Goal: Task Accomplishment & Management: Manage account settings

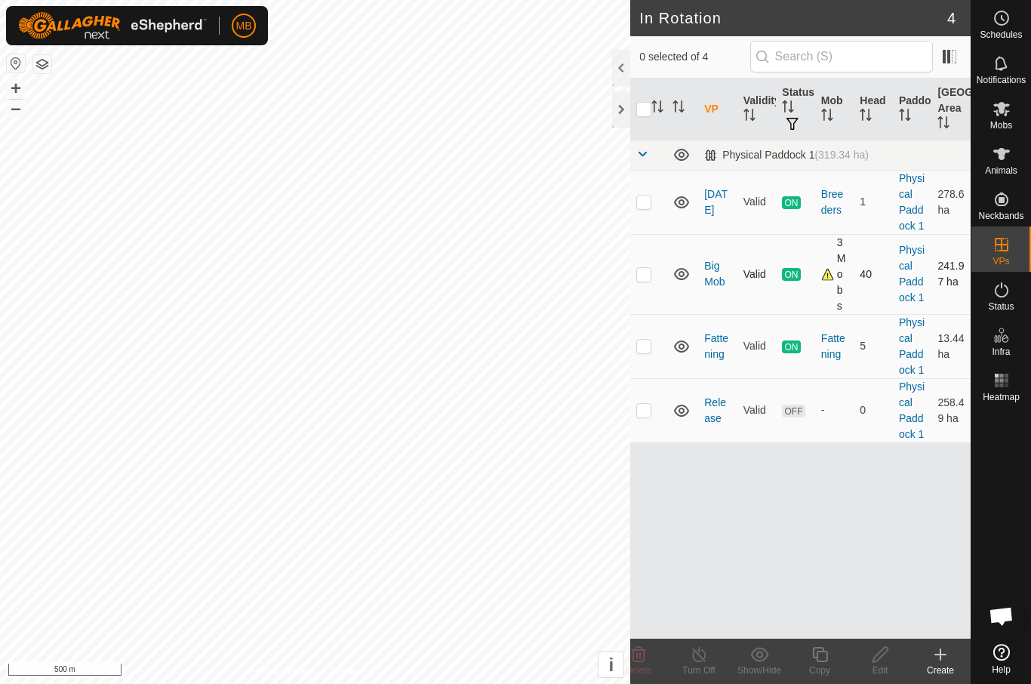
click at [648, 276] on p-checkbox at bounding box center [643, 274] width 15 height 12
click at [642, 272] on p-checkbox at bounding box center [643, 274] width 15 height 12
checkbox input "false"
click at [647, 205] on p-checkbox at bounding box center [643, 202] width 15 height 12
click at [642, 202] on p-checkbox at bounding box center [643, 202] width 15 height 12
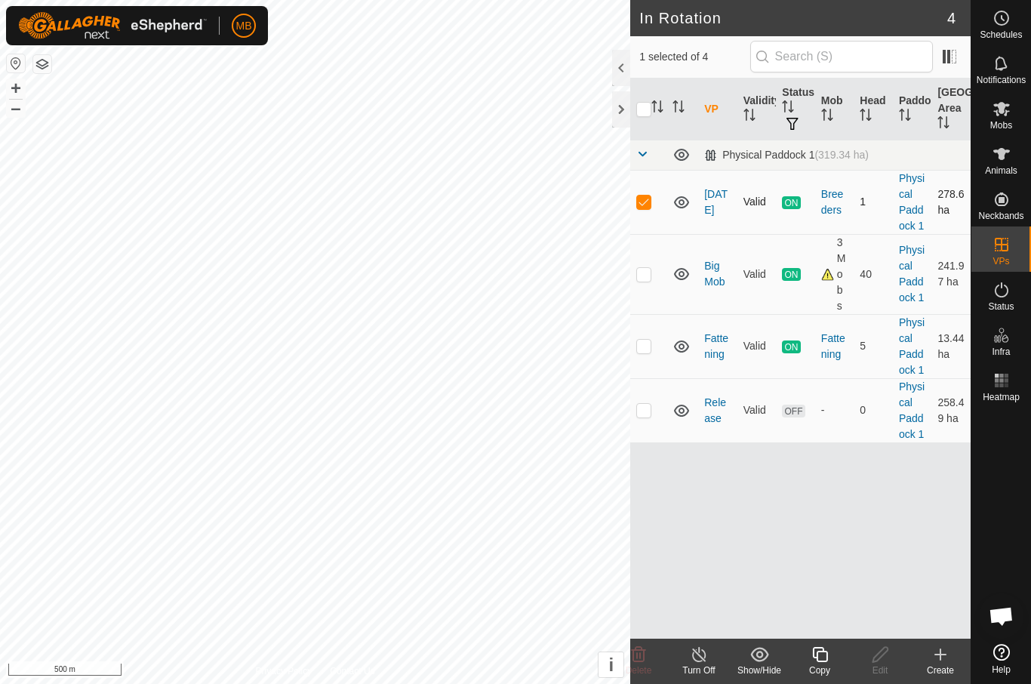
checkbox input "false"
click at [648, 273] on p-checkbox at bounding box center [643, 274] width 15 height 12
click at [638, 274] on p-checkbox at bounding box center [643, 274] width 15 height 12
checkbox input "false"
click at [645, 350] on p-checkbox at bounding box center [643, 346] width 15 height 12
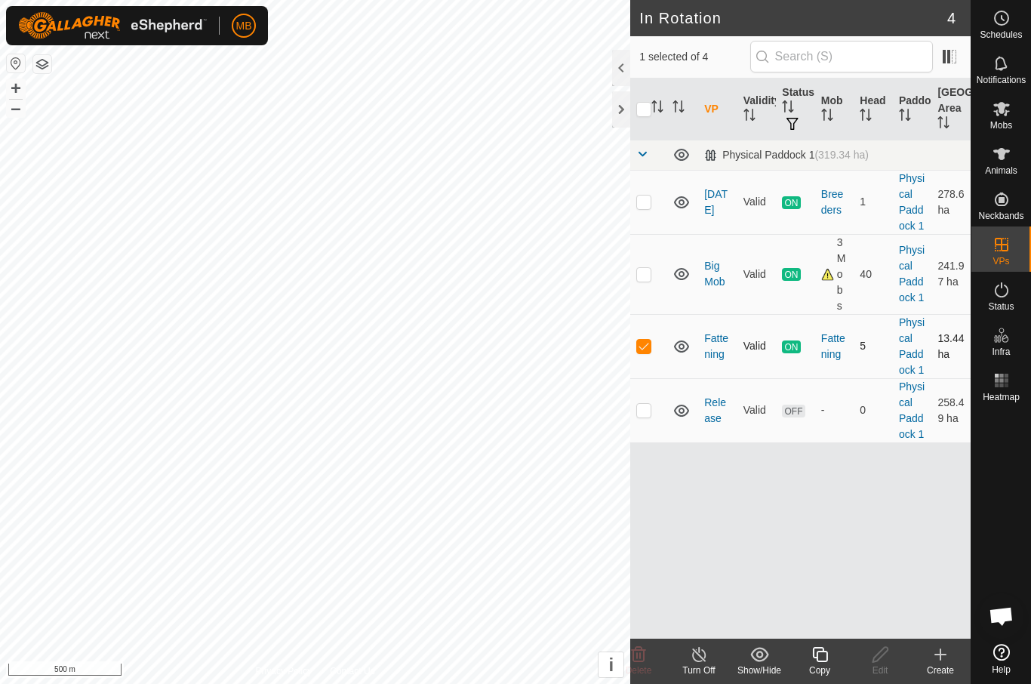
click at [647, 352] on p-checkbox at bounding box center [643, 346] width 15 height 12
checkbox input "false"
click at [650, 413] on p-checkbox at bounding box center [643, 410] width 15 height 12
click at [648, 411] on p-checkbox at bounding box center [643, 410] width 15 height 12
click at [647, 418] on td at bounding box center [648, 410] width 36 height 64
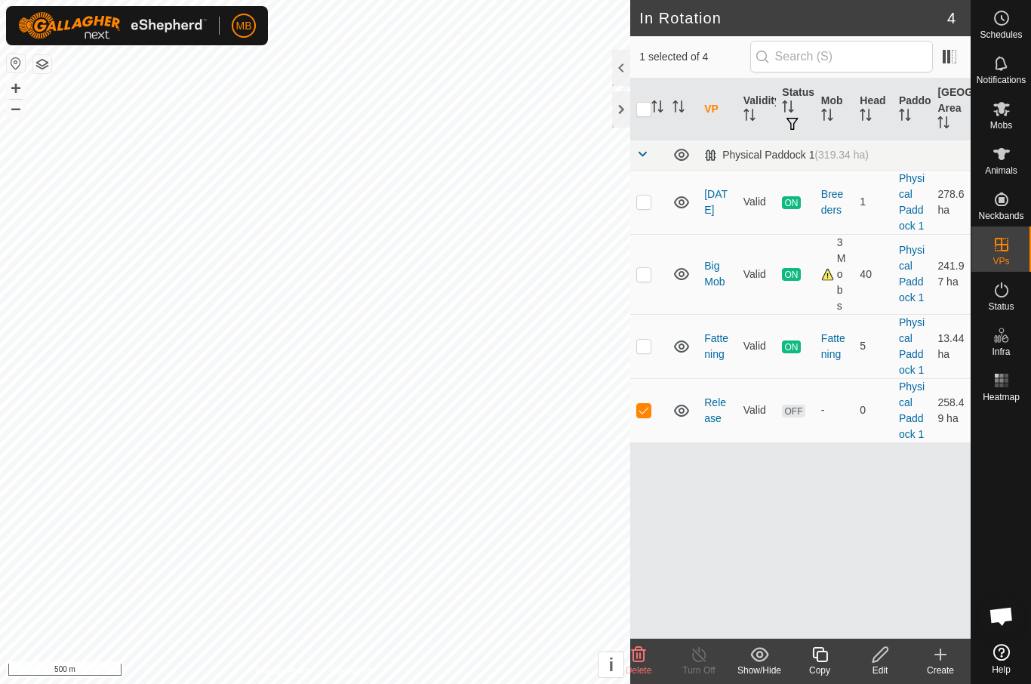
click at [643, 659] on icon at bounding box center [639, 654] width 14 height 15
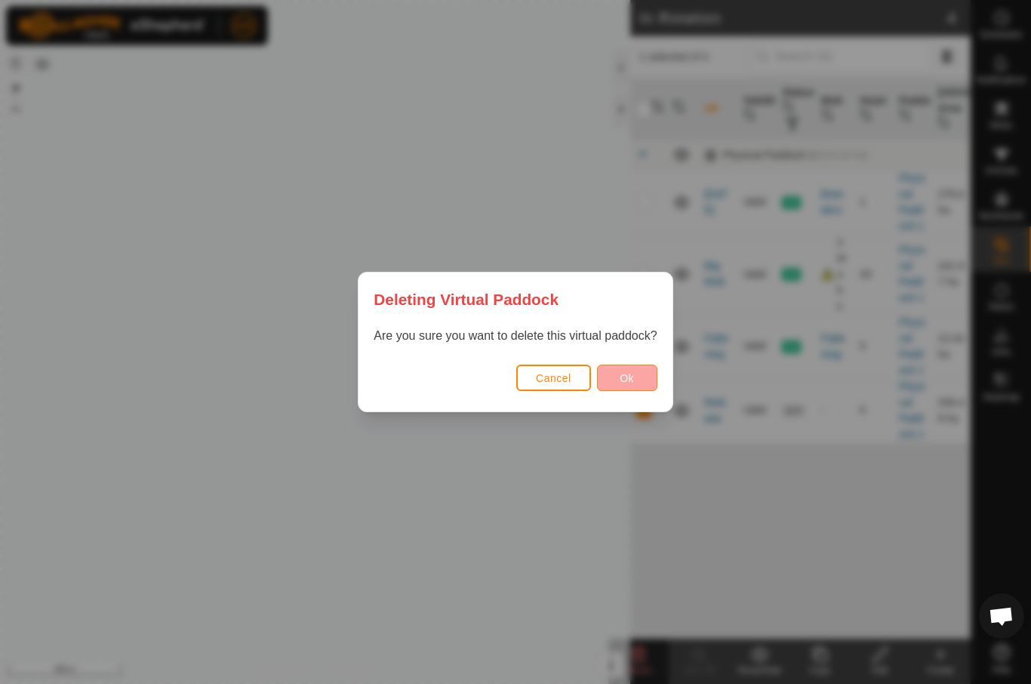
click at [650, 377] on button "Ok" at bounding box center [627, 378] width 60 height 26
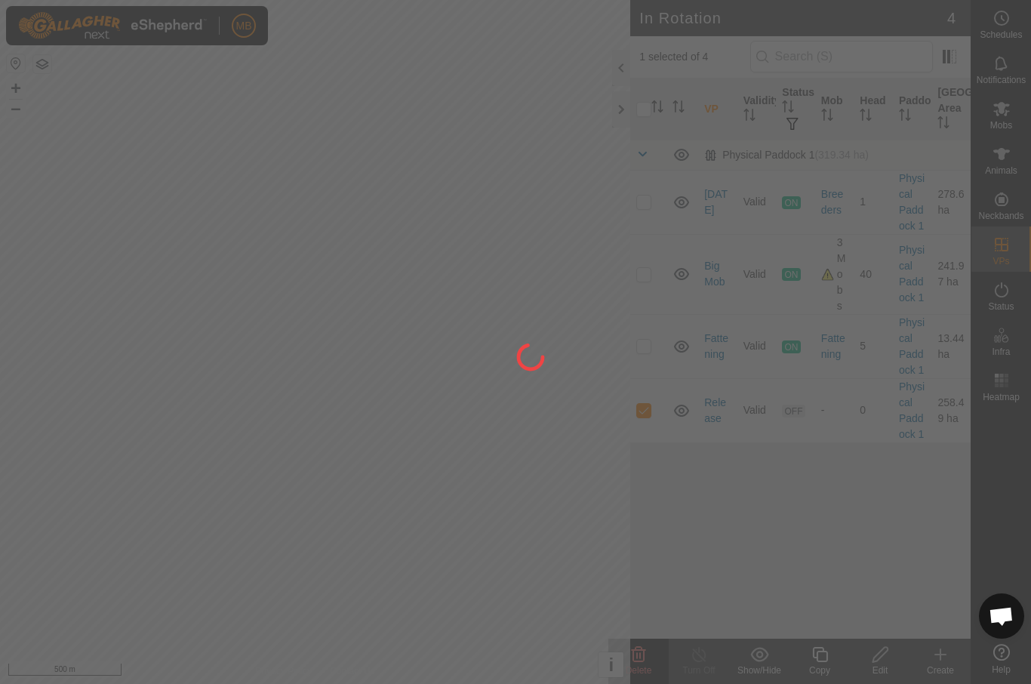
checkbox input "false"
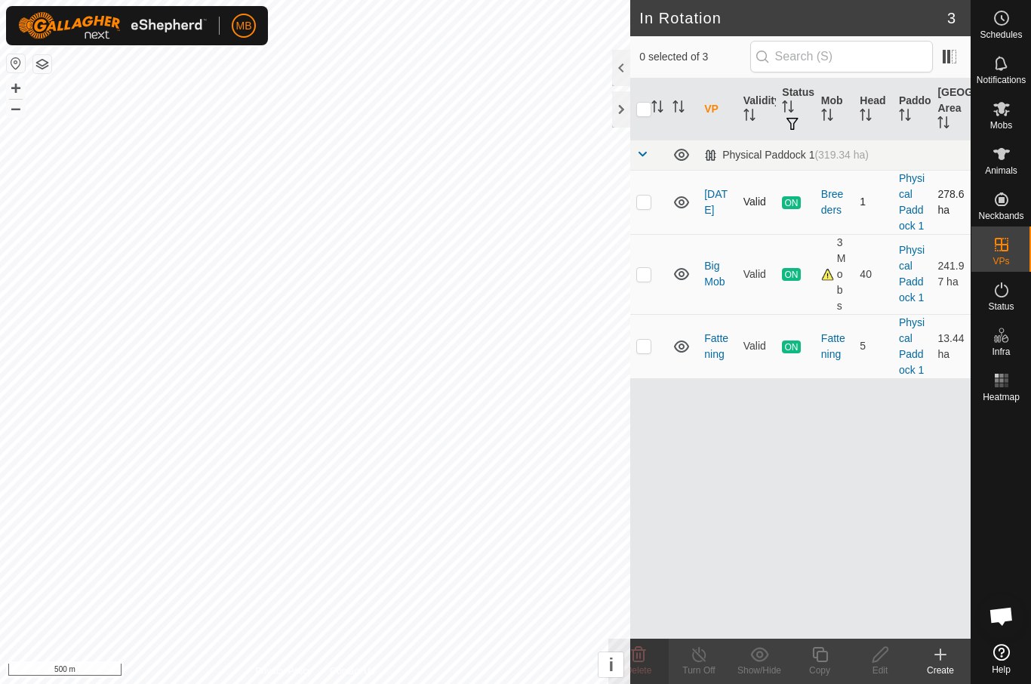
click at [664, 208] on td at bounding box center [648, 202] width 36 height 64
click at [641, 203] on p-checkbox at bounding box center [643, 202] width 15 height 12
checkbox input "false"
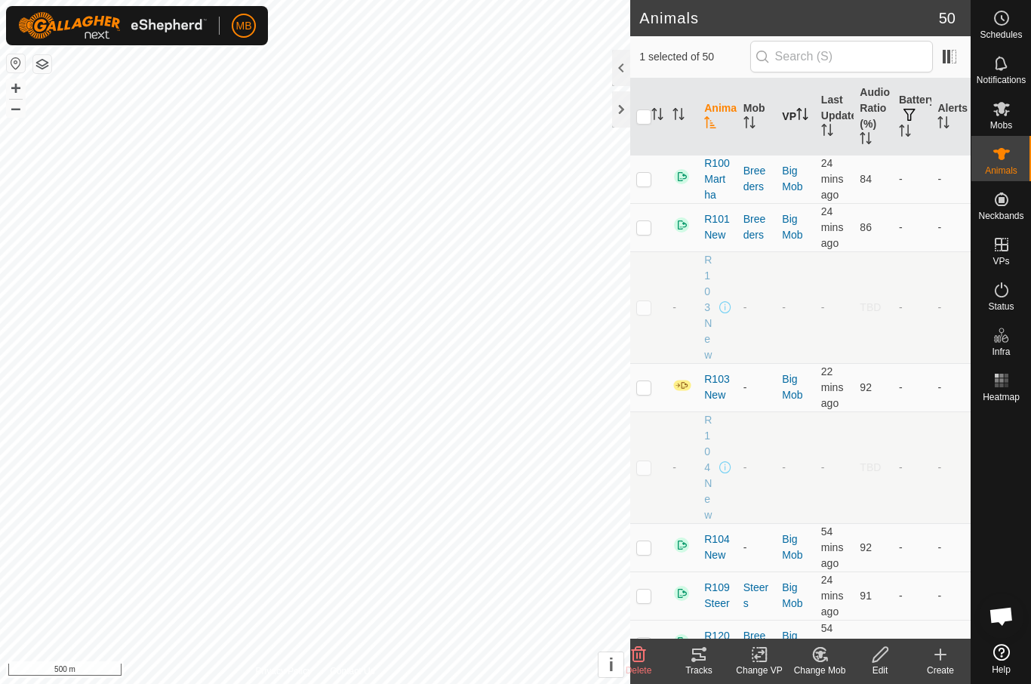
click at [797, 122] on th "VP" at bounding box center [795, 117] width 39 height 77
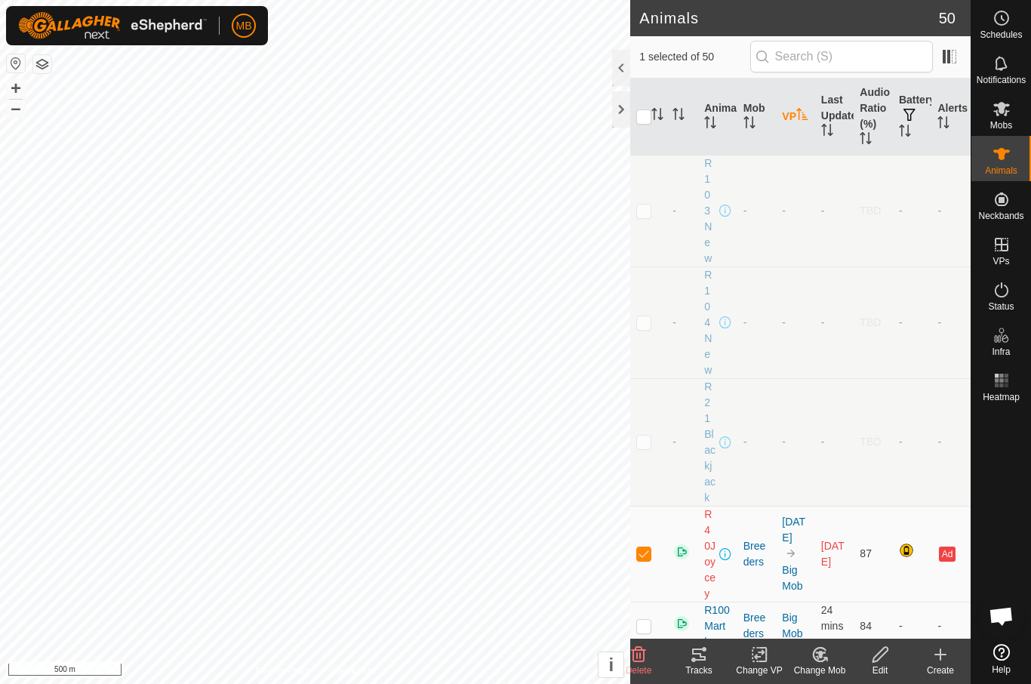
click at [796, 120] on icon "Activate to sort" at bounding box center [802, 114] width 12 height 12
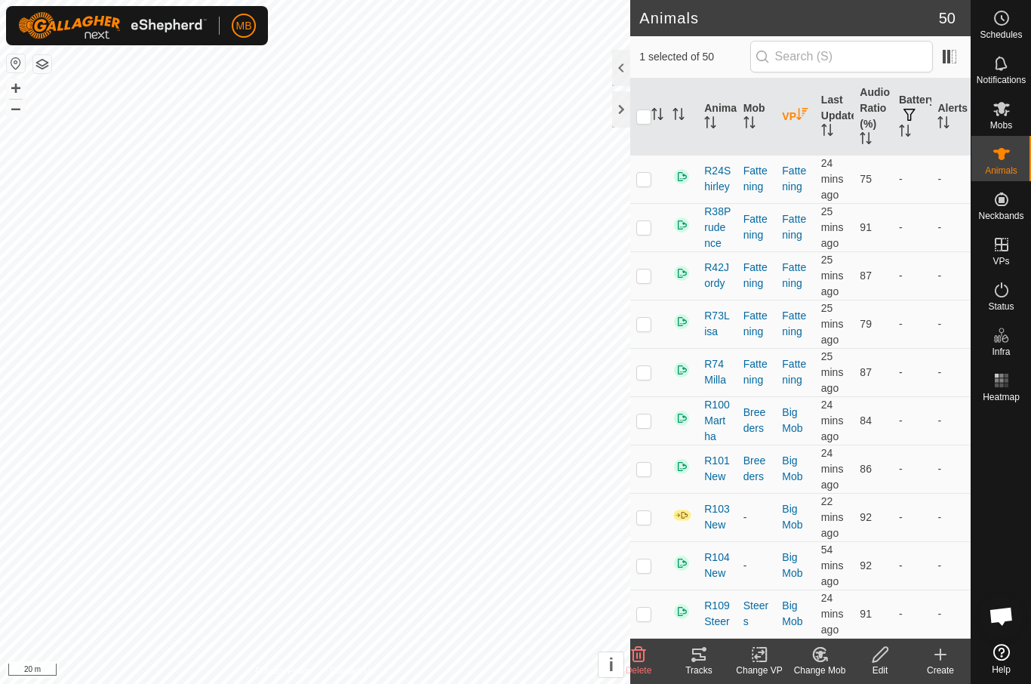
checkbox input "true"
checkbox input "false"
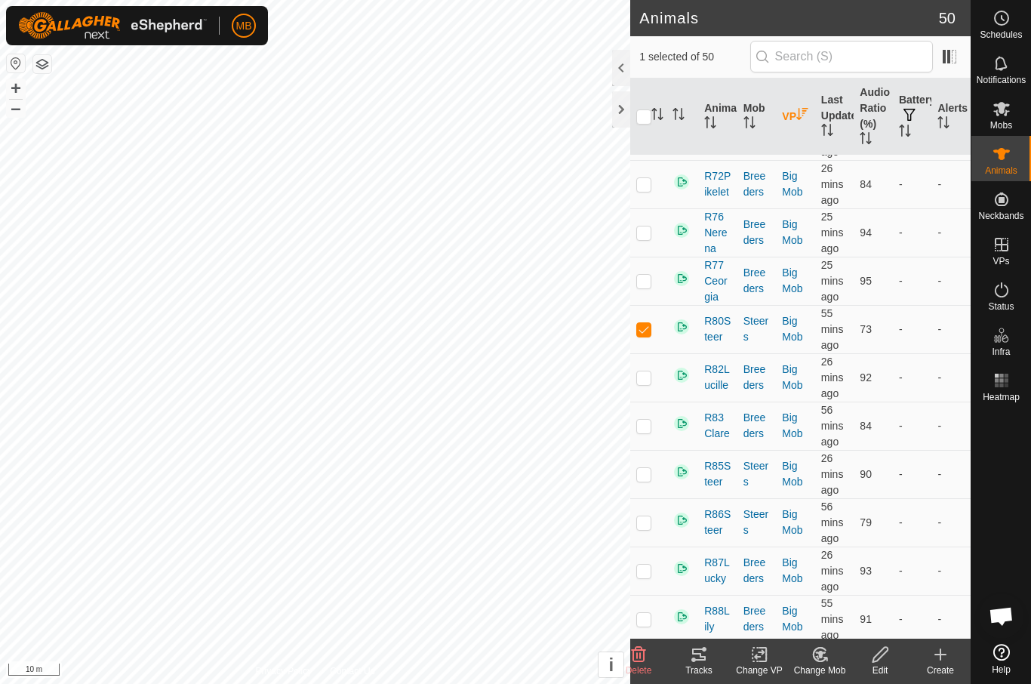
scroll to position [1366, 0]
click at [640, 328] on p-checkbox at bounding box center [643, 328] width 15 height 12
checkbox input "false"
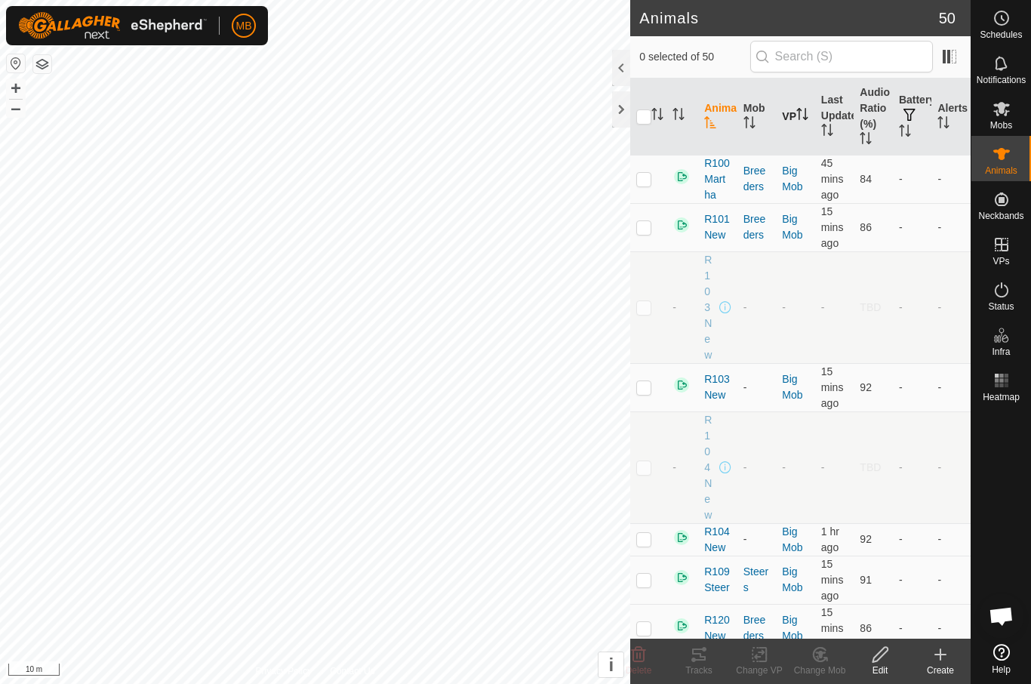
click at [796, 120] on icon "Activate to sort" at bounding box center [802, 114] width 12 height 12
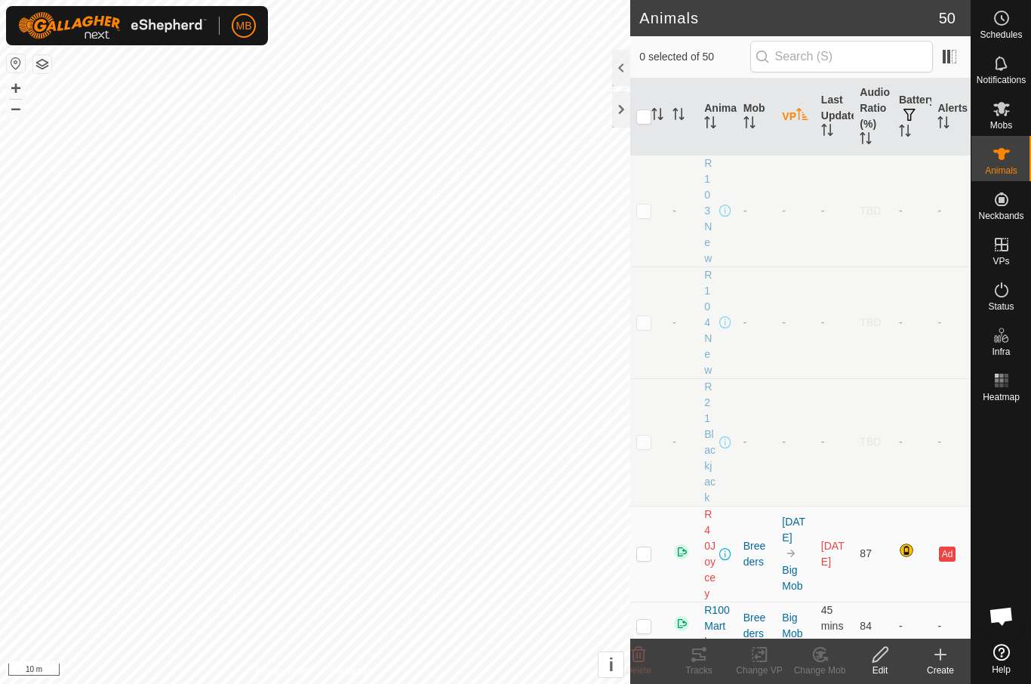
click at [798, 125] on th "VP" at bounding box center [795, 117] width 39 height 77
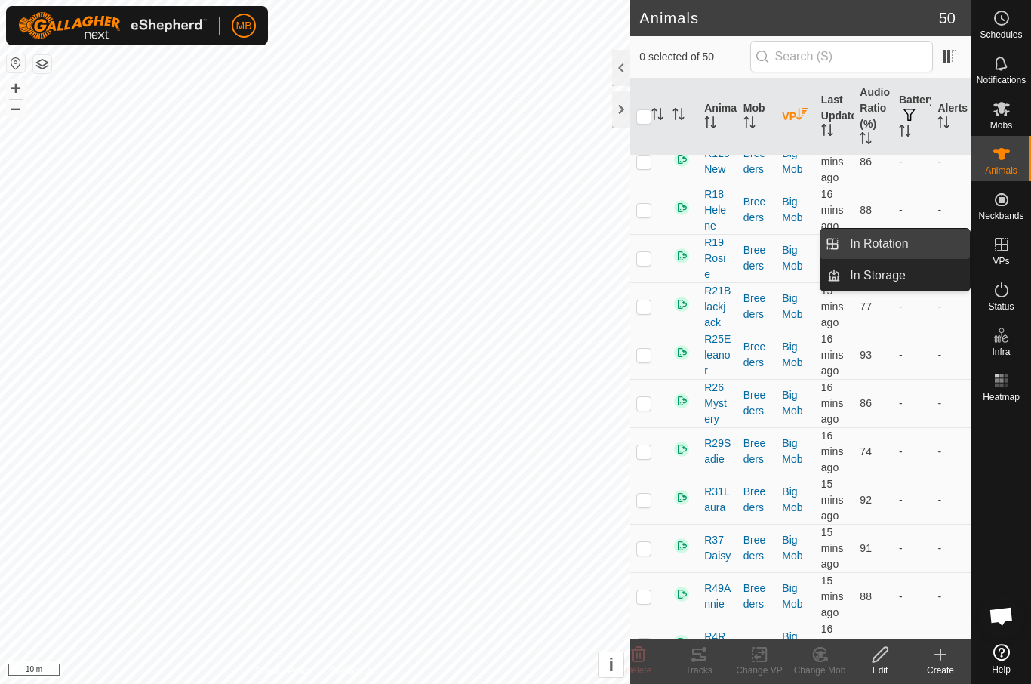
scroll to position [475, 0]
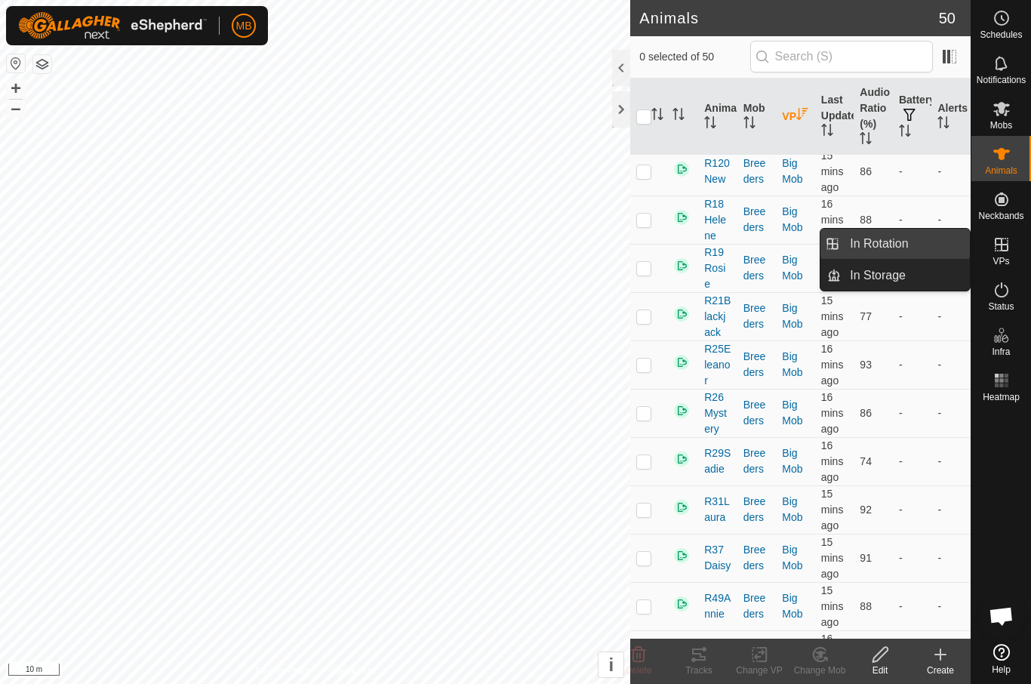
click at [934, 256] on link "In Rotation" at bounding box center [905, 244] width 129 height 30
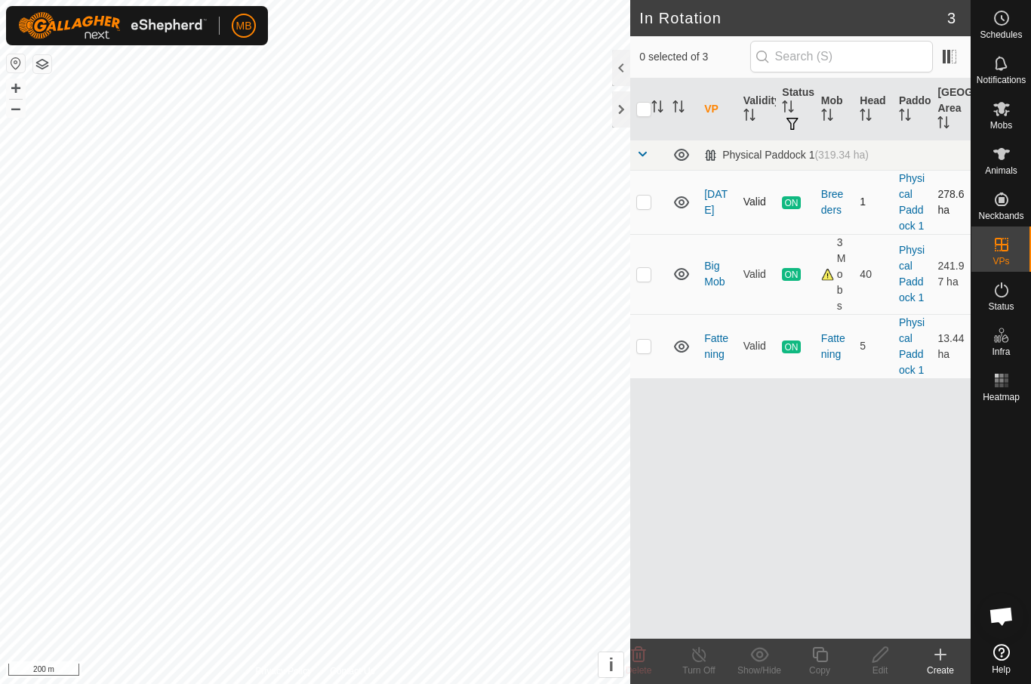
click at [645, 202] on p-checkbox at bounding box center [643, 202] width 15 height 12
click at [643, 208] on td at bounding box center [648, 202] width 36 height 64
checkbox input "false"
